Goal: Check status

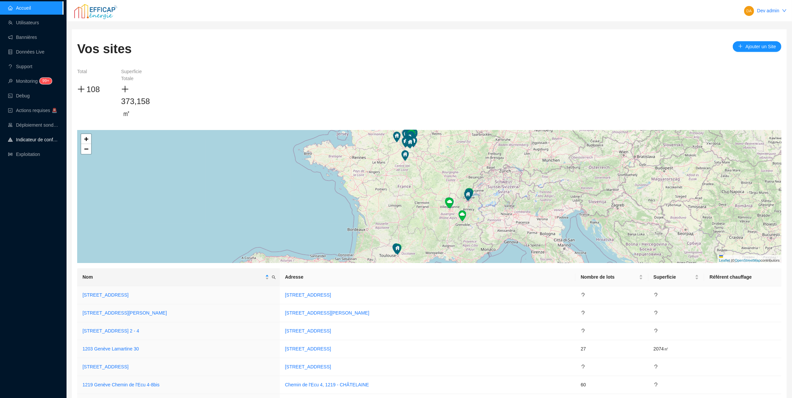
scroll to position [1431, 0]
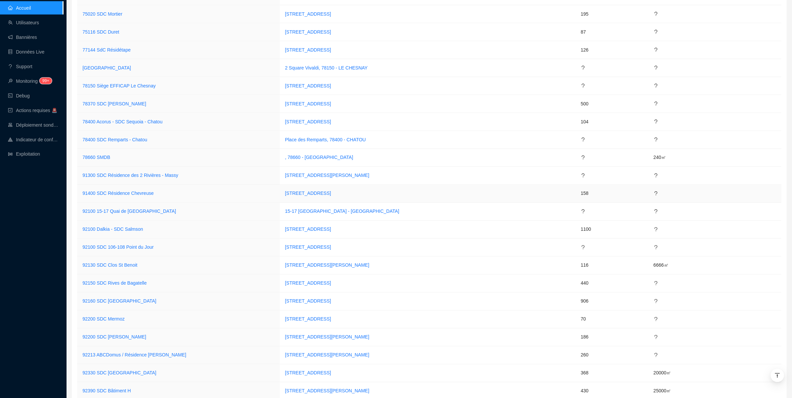
click at [97, 195] on td "91400 SDC Résidence Chevreuse" at bounding box center [178, 194] width 203 height 18
click at [98, 196] on link "91400 SDC Résidence Chevreuse" at bounding box center [118, 193] width 71 height 5
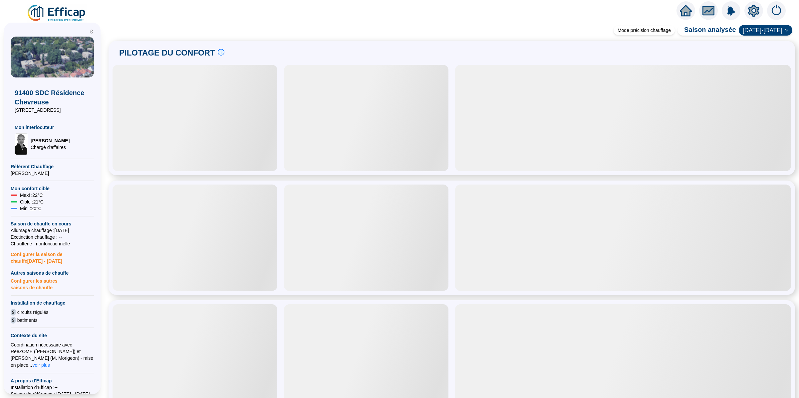
click at [732, 10] on img at bounding box center [730, 10] width 19 height 19
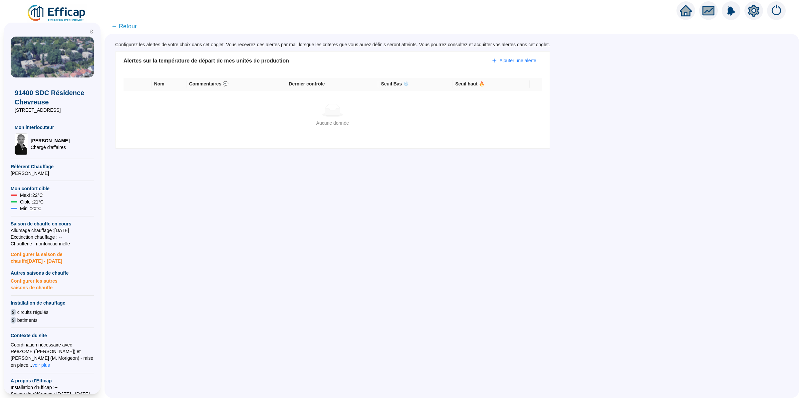
click at [706, 14] on icon "fund" at bounding box center [708, 10] width 12 height 9
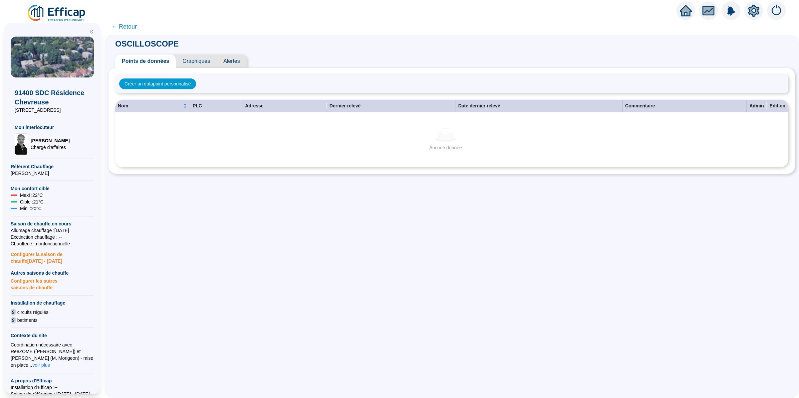
click at [245, 62] on span "Alertes" at bounding box center [232, 61] width 30 height 13
